Goal: Transaction & Acquisition: Purchase product/service

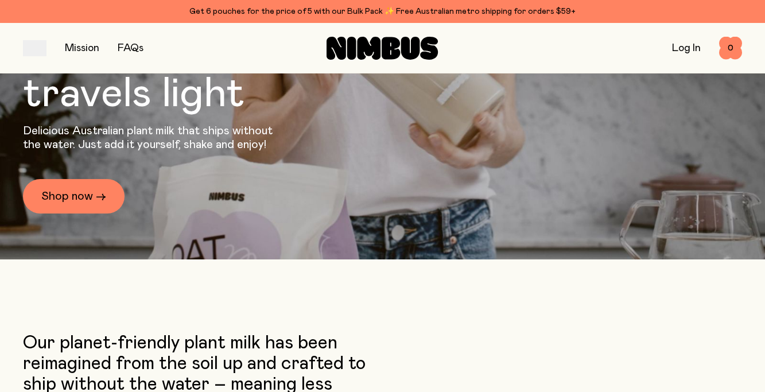
scroll to position [155, 0]
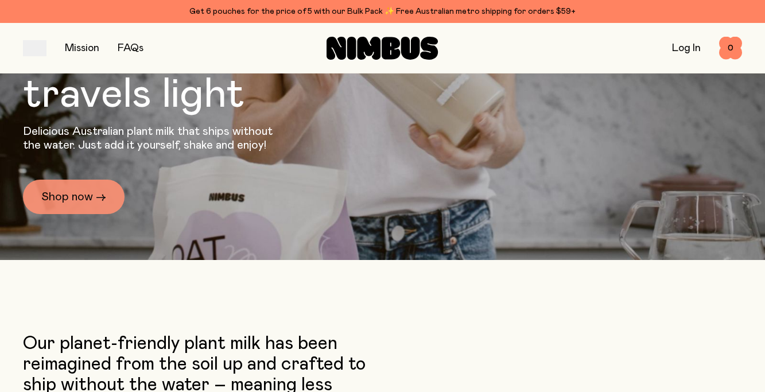
click at [59, 195] on link "Shop now →" at bounding box center [74, 197] width 102 height 34
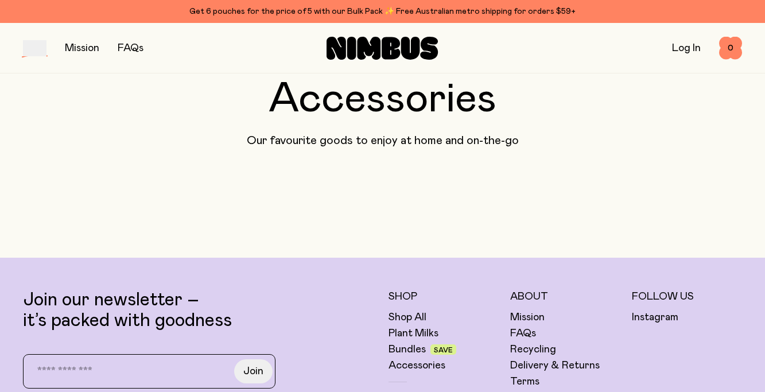
scroll to position [263, 0]
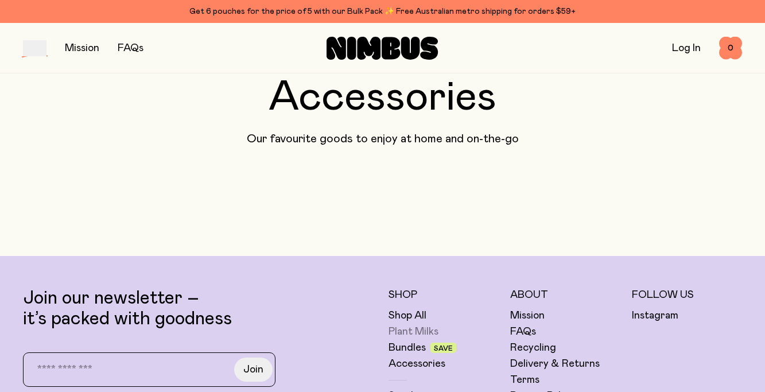
click at [410, 331] on link "Plant Milks" at bounding box center [414, 332] width 50 height 14
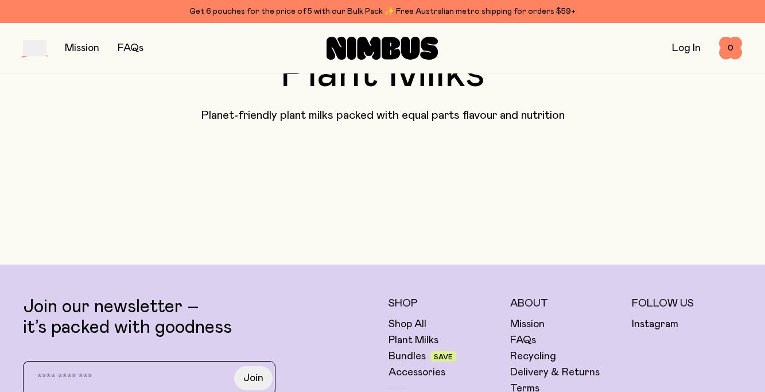
scroll to position [107, 0]
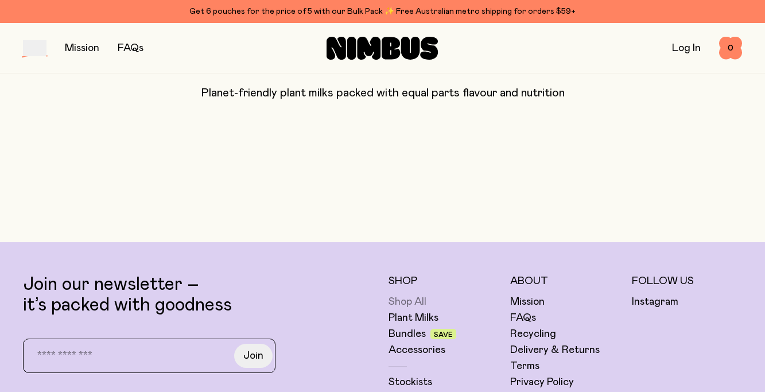
click at [407, 302] on link "Shop All" at bounding box center [408, 302] width 38 height 14
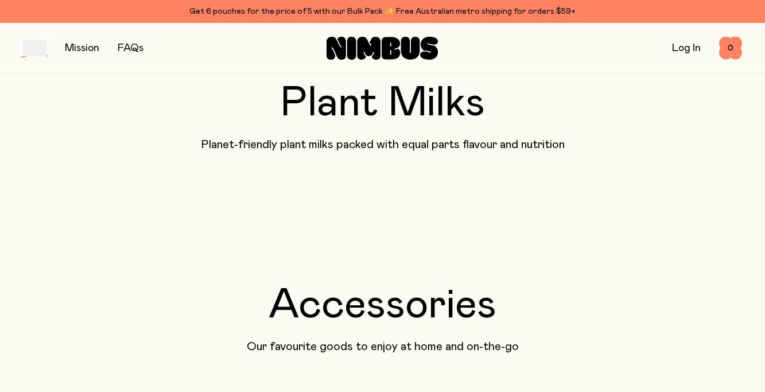
scroll to position [53, 0]
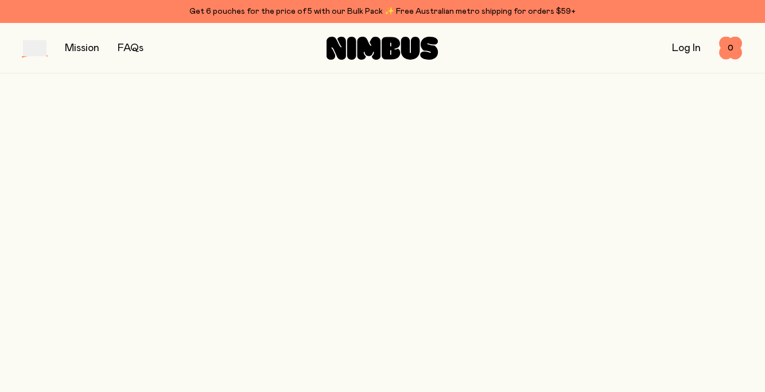
scroll to position [107, 0]
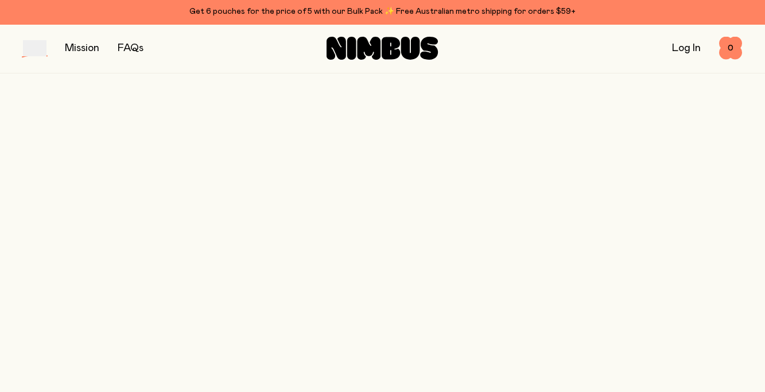
scroll to position [263, 0]
